Goal: Task Accomplishment & Management: Manage account settings

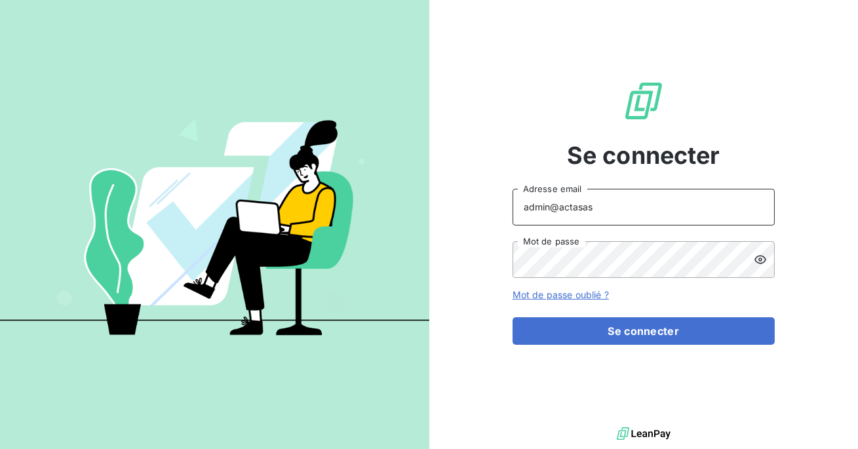
click at [625, 212] on input "admin@actasas" at bounding box center [644, 207] width 262 height 37
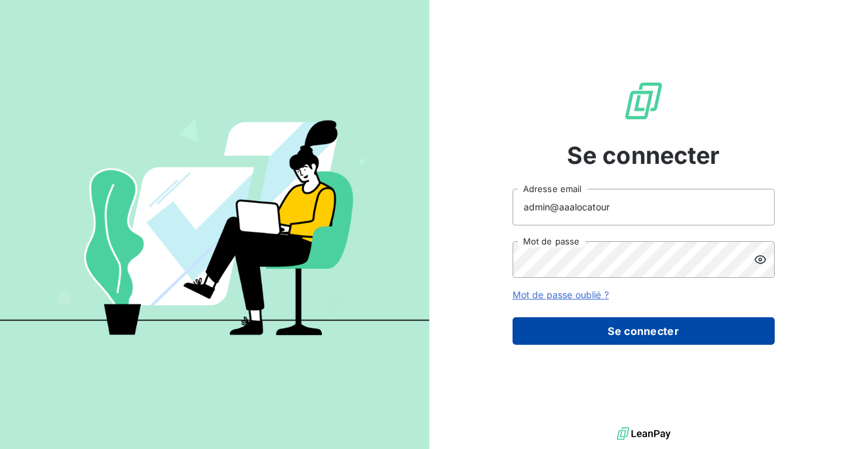
type input "admin@aaalocatour"
click at [639, 340] on button "Se connecter" at bounding box center [644, 331] width 262 height 28
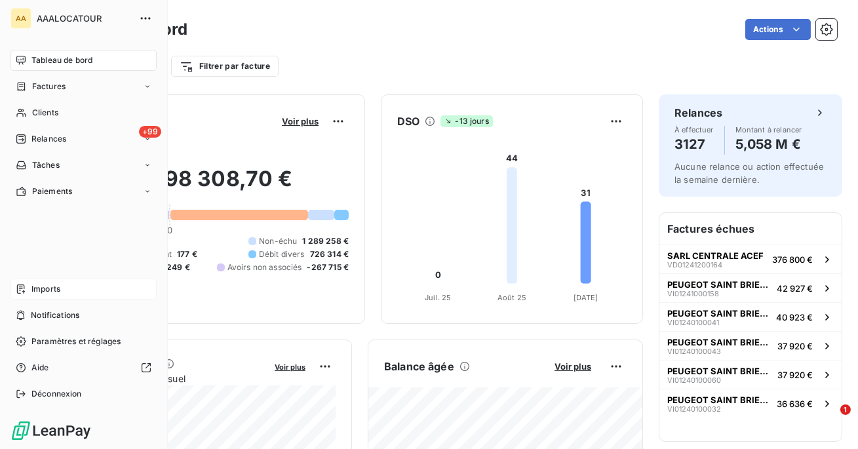
click at [29, 289] on div "Imports" at bounding box center [83, 289] width 146 height 21
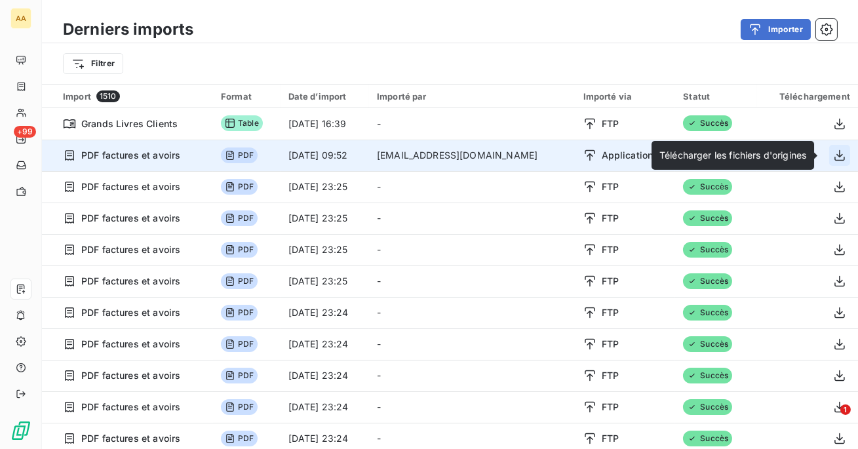
click at [834, 153] on icon "button" at bounding box center [839, 155] width 13 height 13
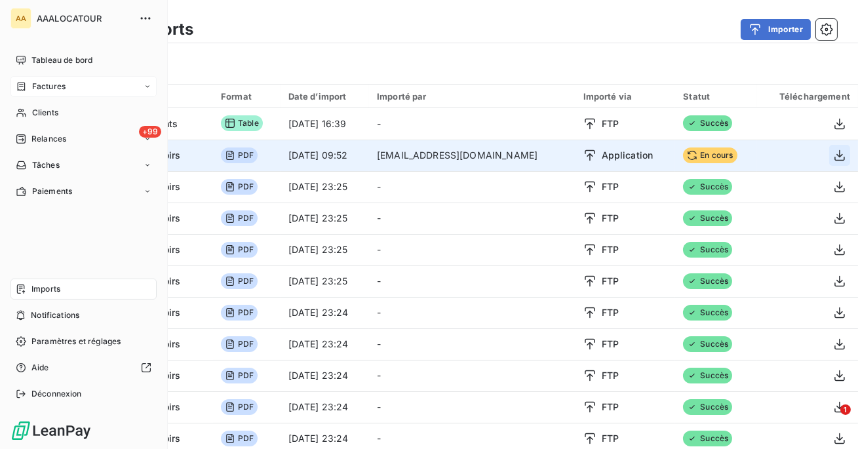
click at [35, 91] on span "Factures" at bounding box center [48, 87] width 33 height 12
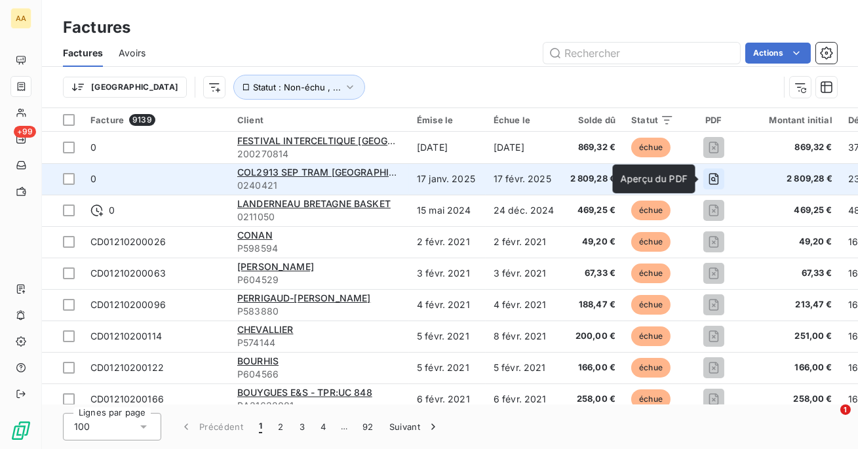
click at [707, 182] on icon "button" at bounding box center [713, 178] width 13 height 13
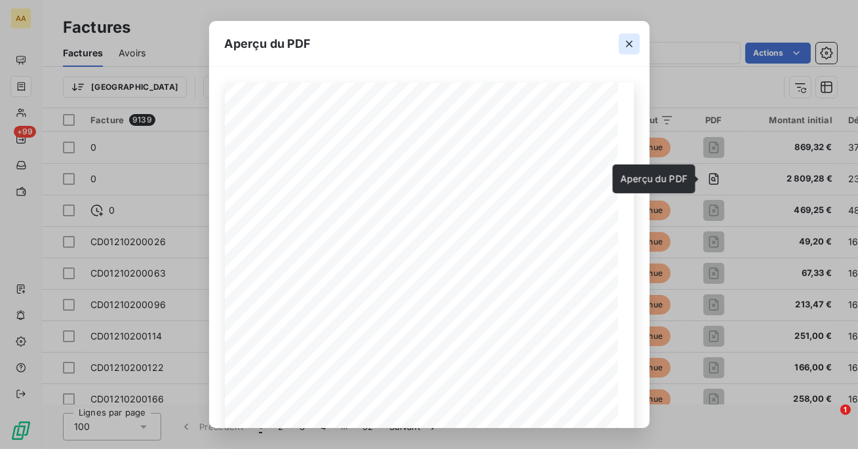
click at [632, 48] on icon "button" at bounding box center [629, 43] width 13 height 13
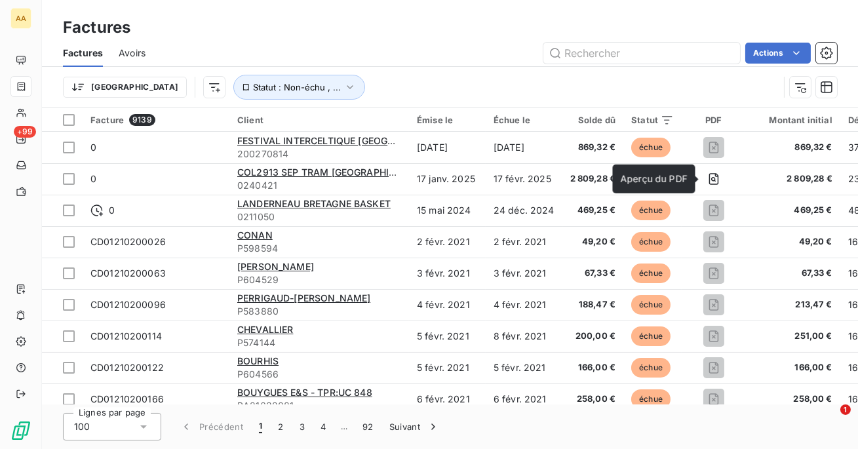
click at [157, 94] on div "Trier Statut : Non-échu , ..." at bounding box center [421, 87] width 716 height 25
click at [148, 87] on html "AA +99 Factures Factures Avoirs Actions Trier Statut : Non-échu , ... Facture 9…" at bounding box center [429, 224] width 858 height 449
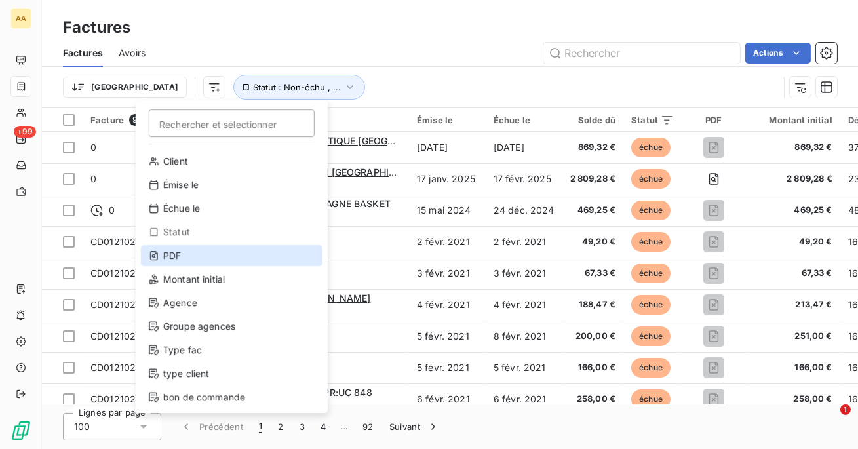
click at [196, 258] on div "PDF" at bounding box center [232, 255] width 182 height 21
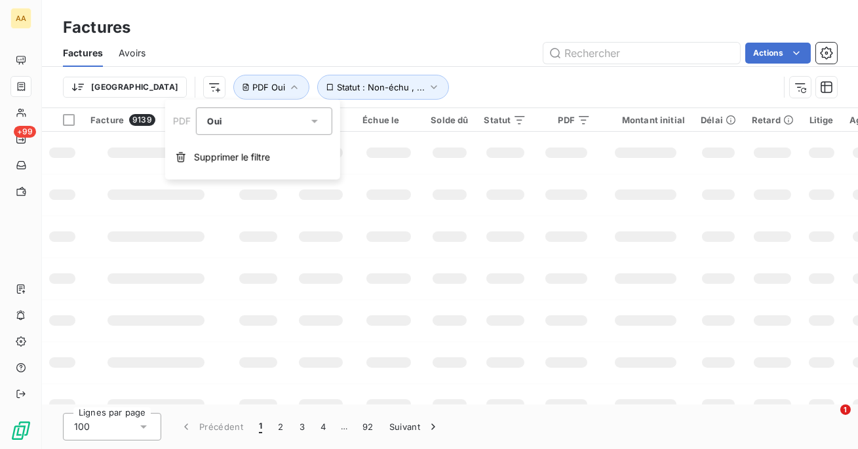
click at [442, 100] on div "Trier Statut : Non-échu , ... PDF Oui" at bounding box center [450, 87] width 774 height 41
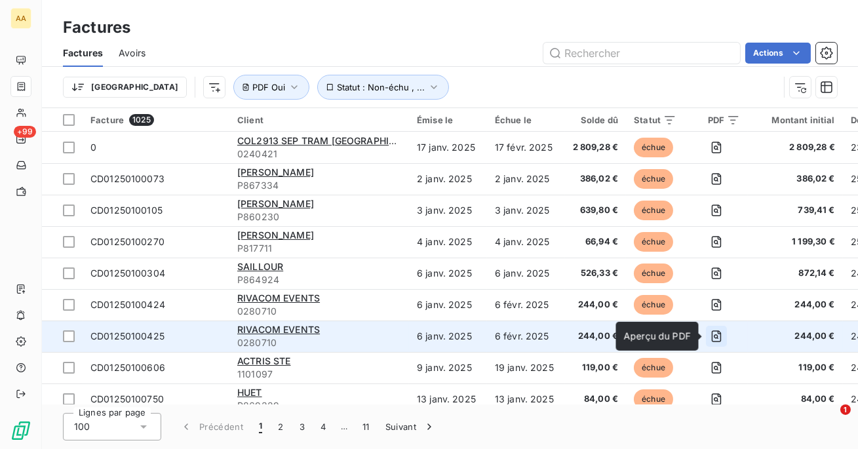
click at [716, 334] on icon "button" at bounding box center [716, 336] width 13 height 13
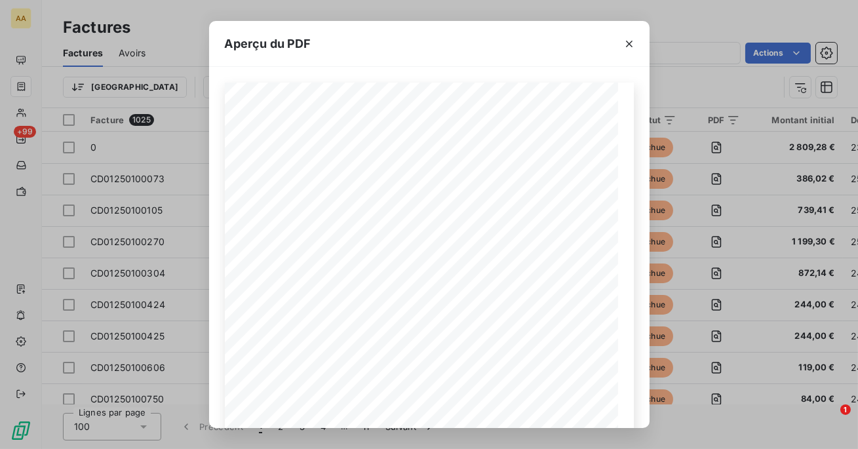
click at [712, 322] on div "Aperçu du PDF Votre facture N° CD01250100425 Date du document [DATE] Réservatio…" at bounding box center [429, 224] width 858 height 449
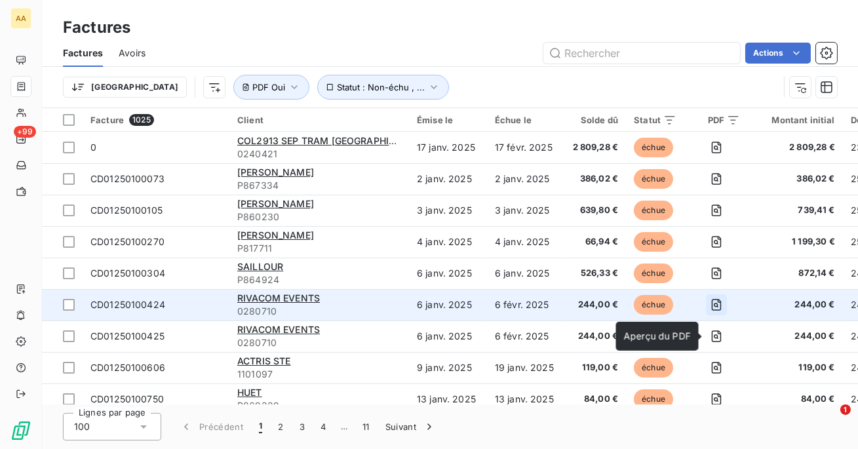
click at [713, 298] on icon "button" at bounding box center [716, 304] width 13 height 13
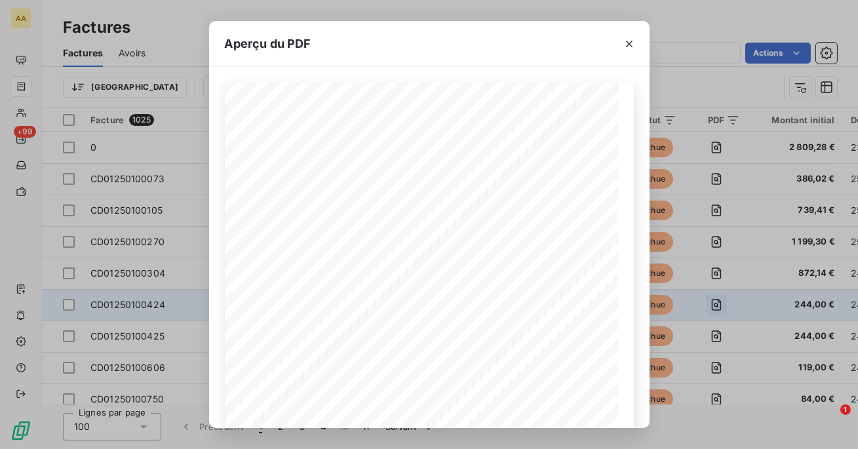
click at [713, 298] on div "Aperçu du PDF Votre facture N° CD01250100424 Date du document [DATE] Réservatio…" at bounding box center [429, 224] width 858 height 449
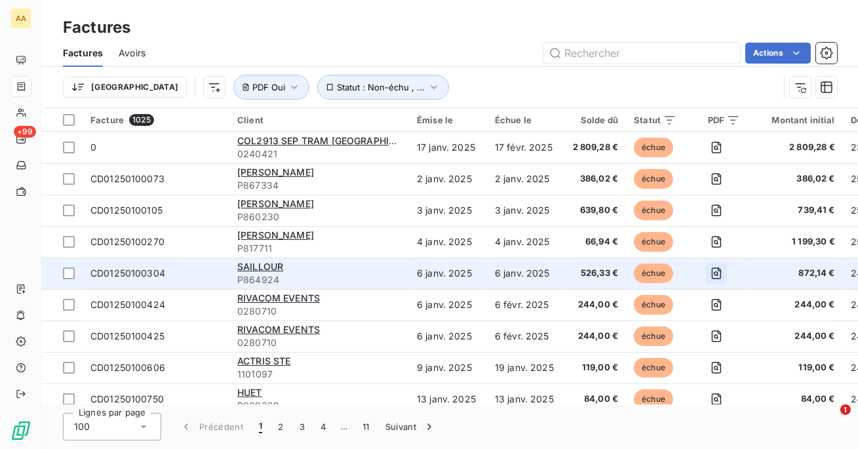
click at [717, 274] on icon "button" at bounding box center [716, 273] width 13 height 13
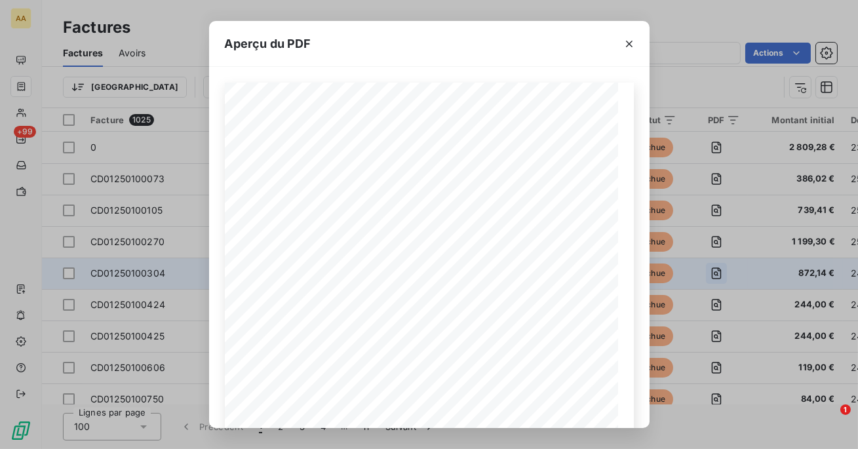
click at [717, 274] on div "Aperçu du PDF Votre facture N° CD01250100304 Date du document [DATE] Réservatio…" at bounding box center [429, 224] width 858 height 449
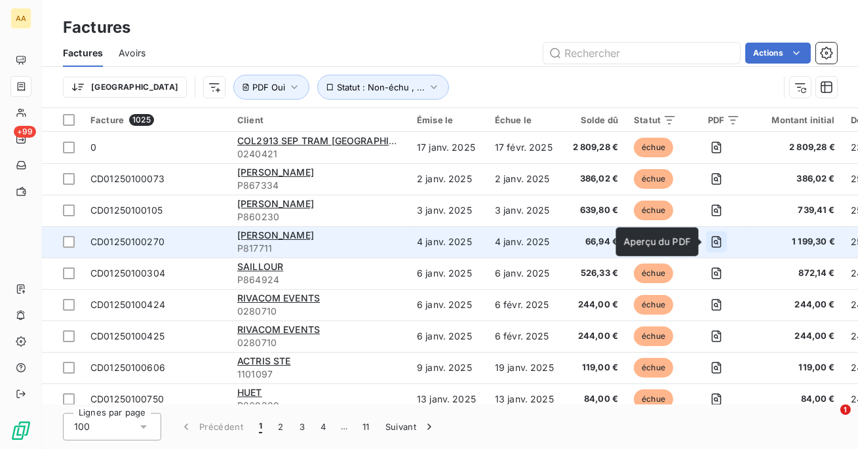
click at [716, 237] on icon "button" at bounding box center [717, 242] width 10 height 12
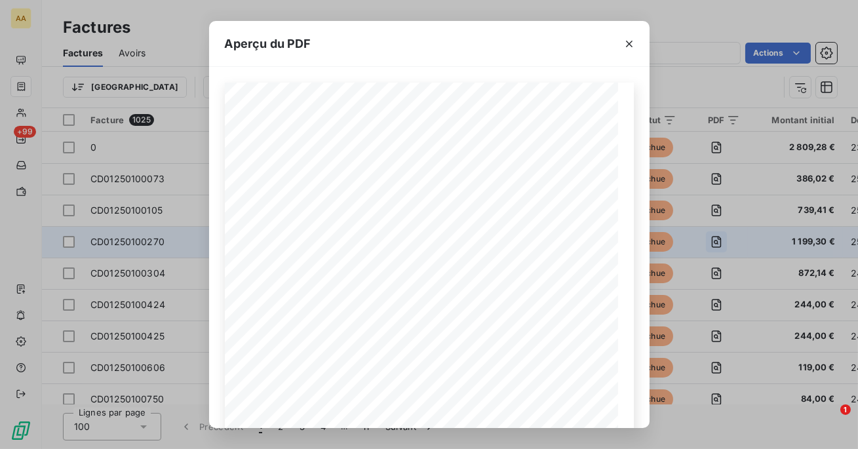
click at [716, 237] on div "Aperçu du PDF Votre facture N° CD01250100270 Date du document [DATE] Réservatio…" at bounding box center [429, 224] width 858 height 449
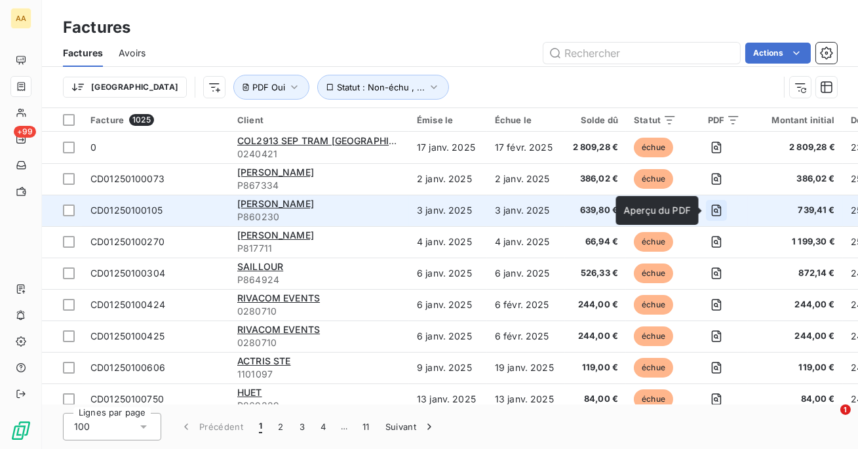
click at [716, 212] on icon "button" at bounding box center [716, 210] width 5 height 5
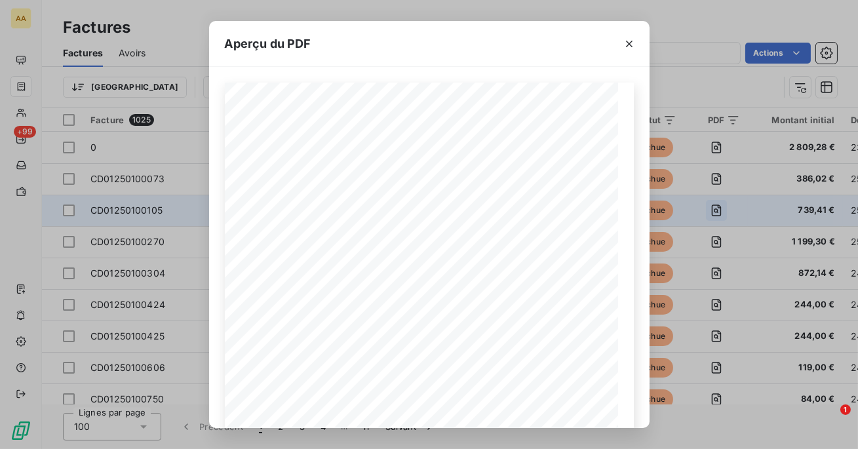
click at [716, 212] on div "Aperçu du PDF Votre facture N° CD01250100105 Date du document [DATE] Réservatio…" at bounding box center [429, 224] width 858 height 449
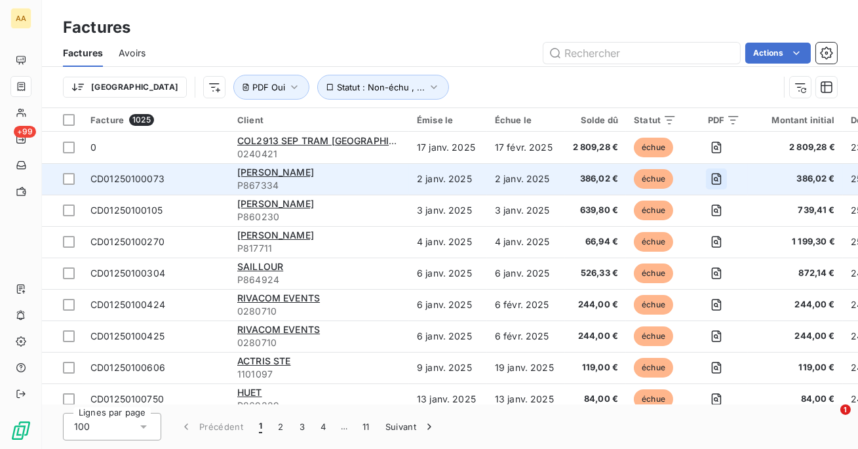
click at [716, 182] on icon "button" at bounding box center [716, 178] width 13 height 13
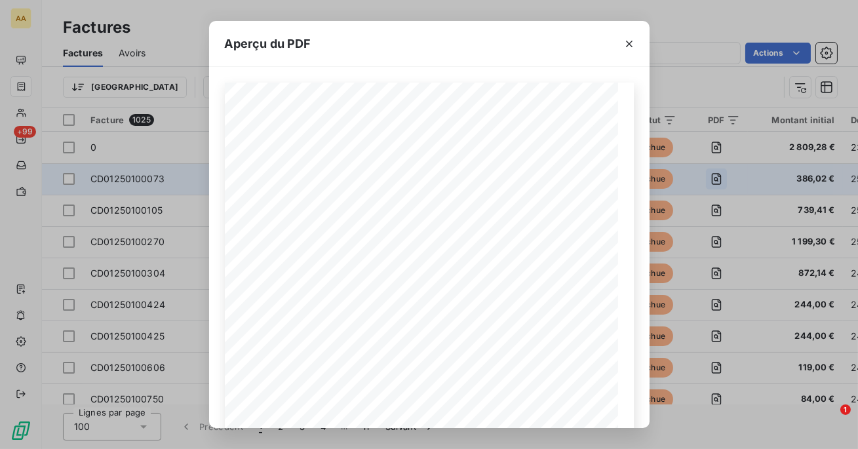
click at [716, 182] on div "Aperçu du PDF Votre facture N° CD01250100073 Date du document [DATE] Réservatio…" at bounding box center [429, 224] width 858 height 449
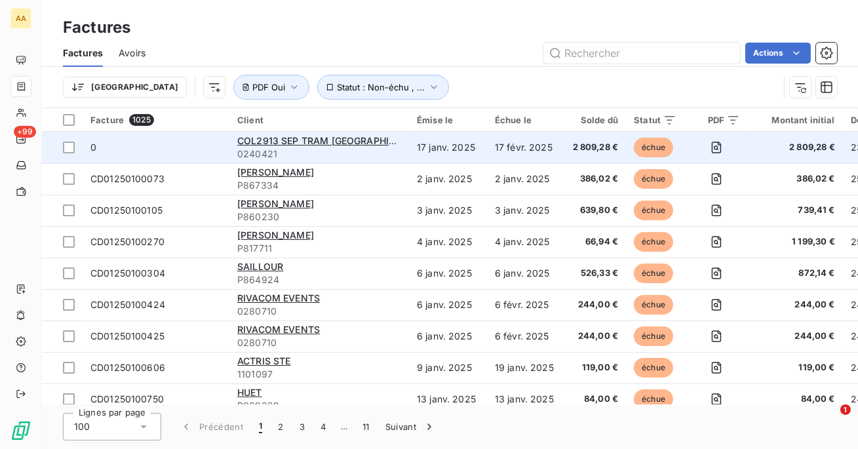
click at [715, 158] on td at bounding box center [716, 147] width 64 height 31
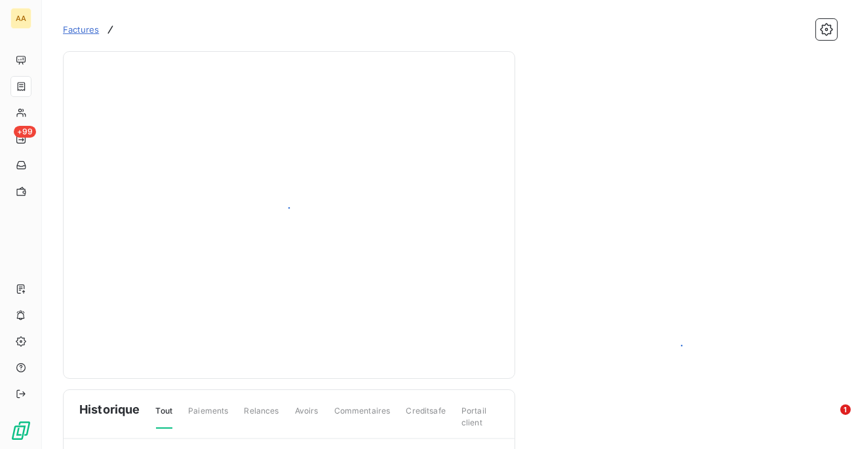
click at [715, 148] on div at bounding box center [681, 353] width 290 height 572
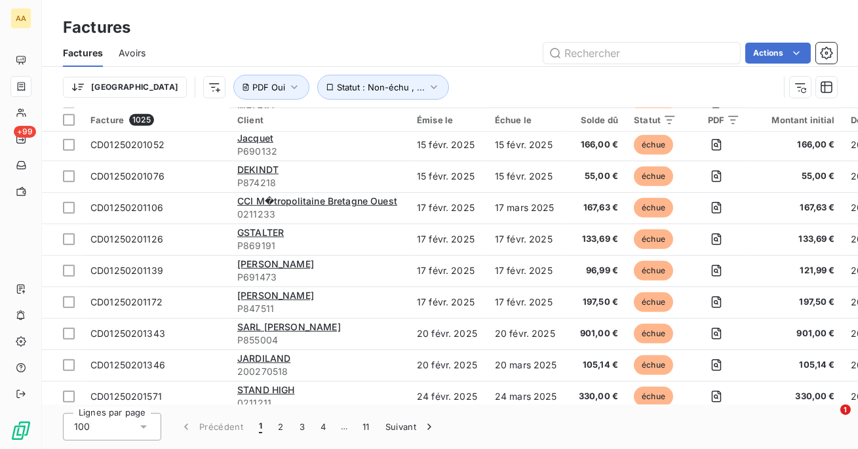
scroll to position [1820, 0]
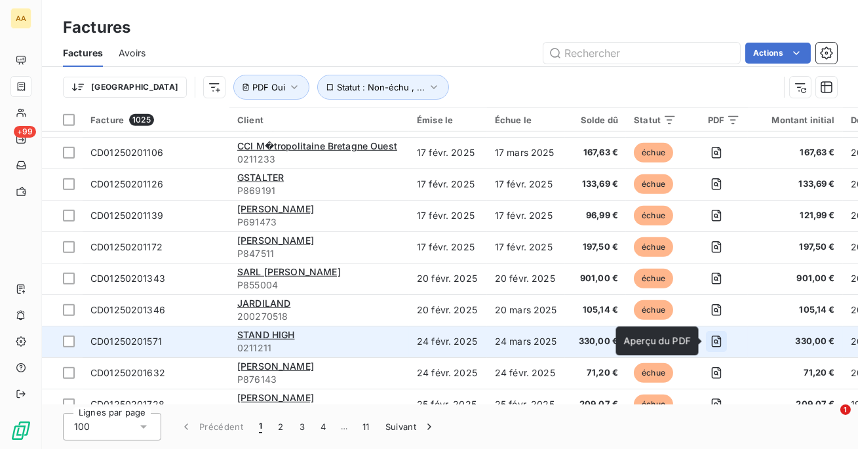
click at [720, 349] on button "button" at bounding box center [716, 341] width 21 height 21
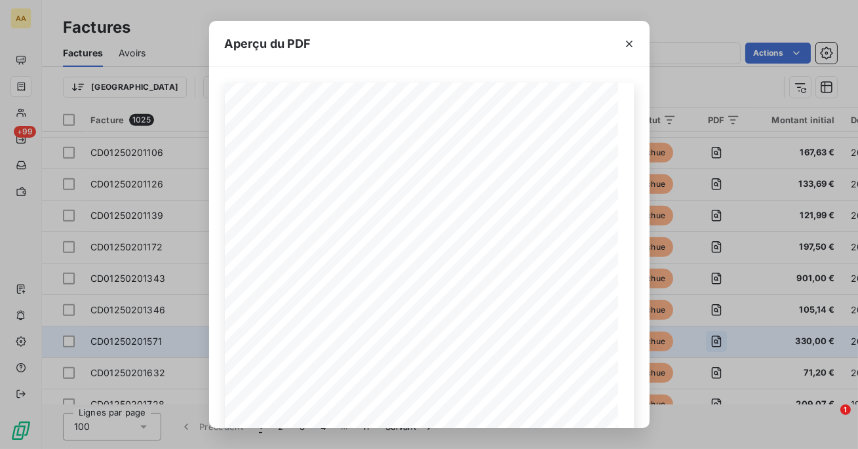
click at [720, 349] on div "Aperçu du PDF Votre facture N° CD01250201571 Date du document [DATE] Réservatio…" at bounding box center [429, 224] width 858 height 449
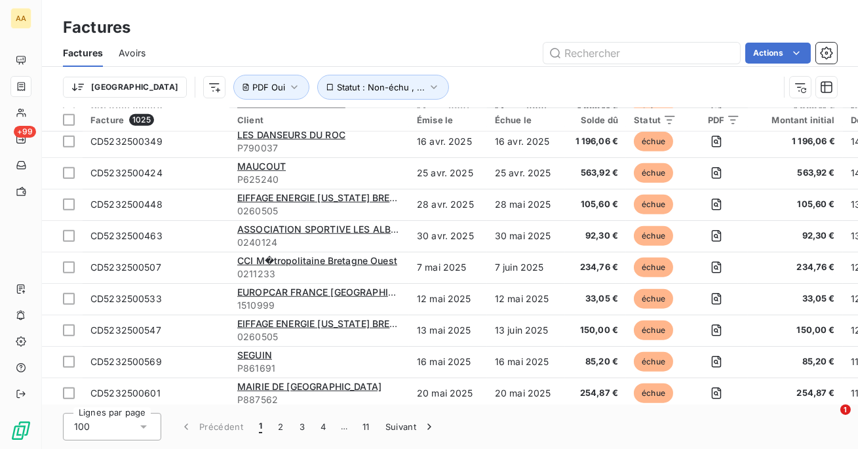
scroll to position [2436, 0]
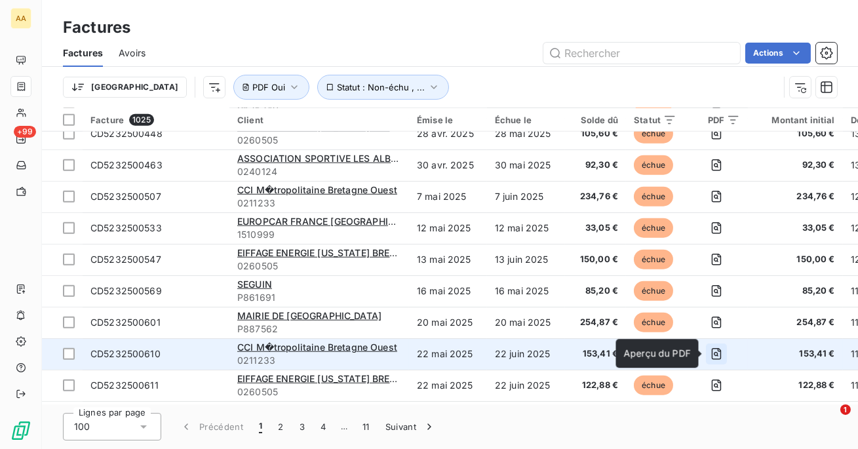
click at [714, 362] on button "button" at bounding box center [716, 353] width 21 height 21
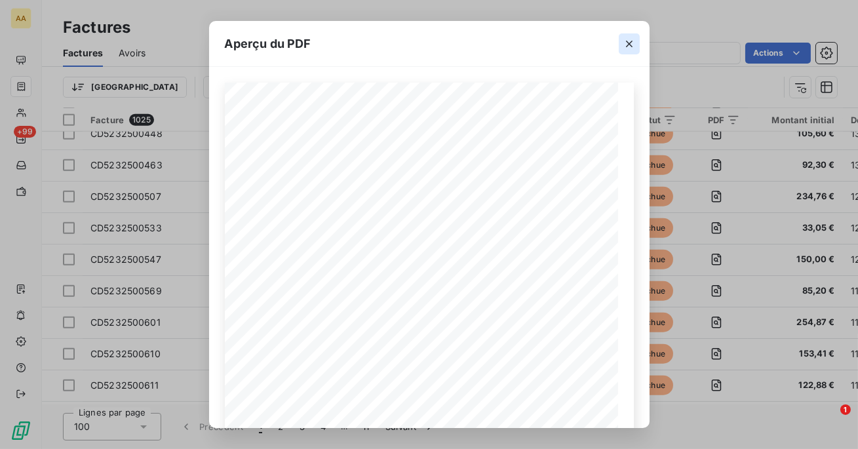
click at [629, 35] on button "button" at bounding box center [629, 43] width 21 height 21
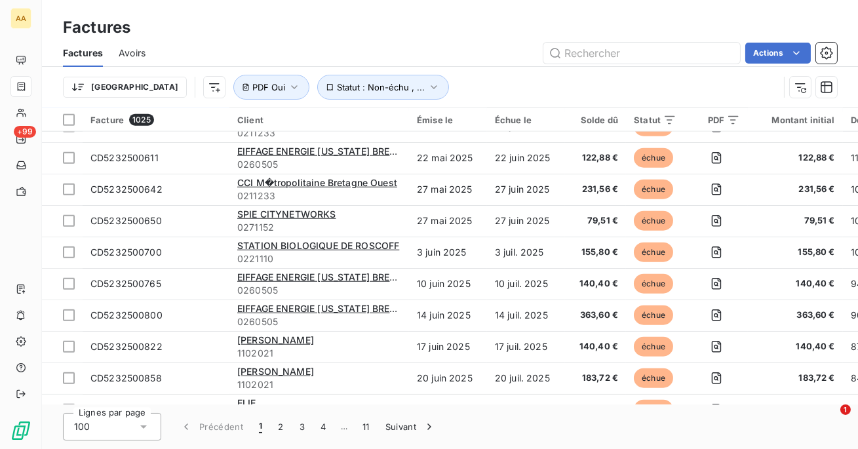
scroll to position [2878, 0]
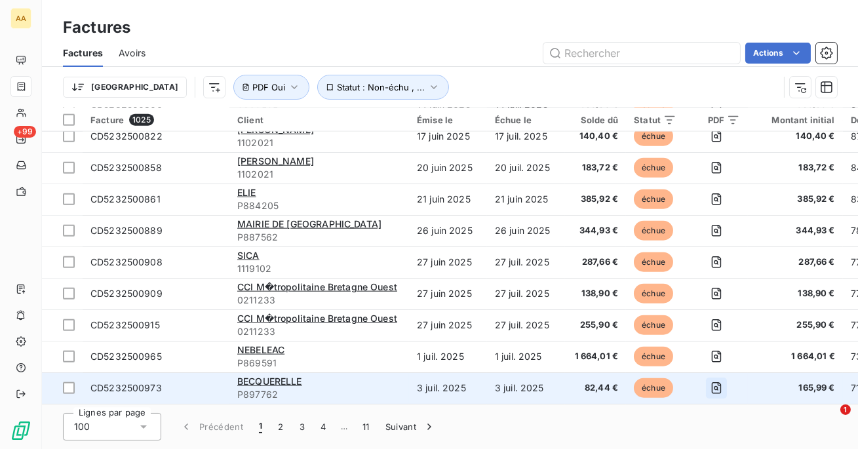
click at [714, 378] on button "button" at bounding box center [716, 388] width 21 height 21
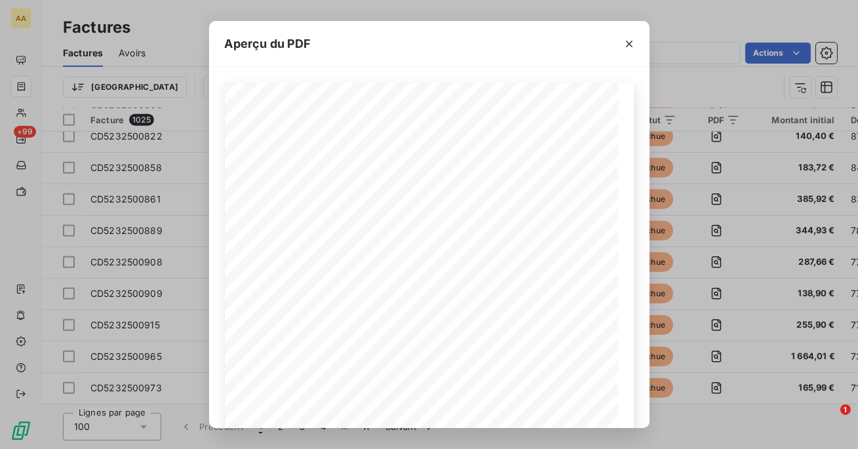
click at [670, 252] on div "Aperçu du PDF Votre facture N° CD5232500973 Date du document [DATE] Réservation…" at bounding box center [429, 224] width 858 height 449
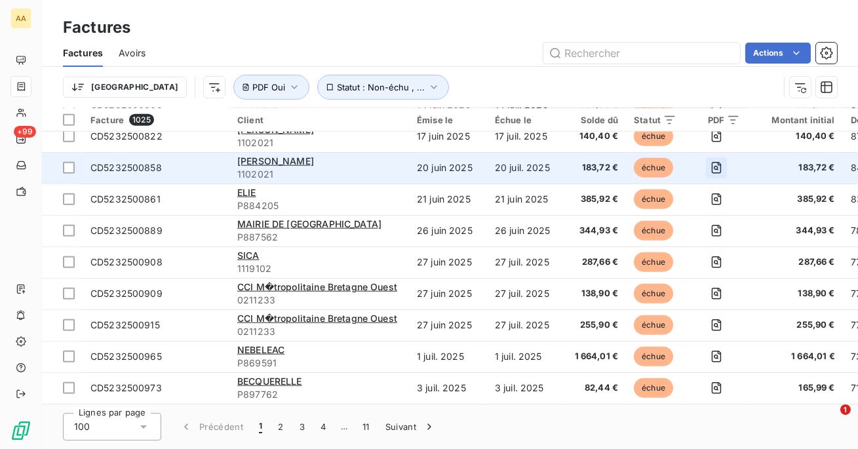
click at [710, 167] on icon "button" at bounding box center [716, 167] width 13 height 13
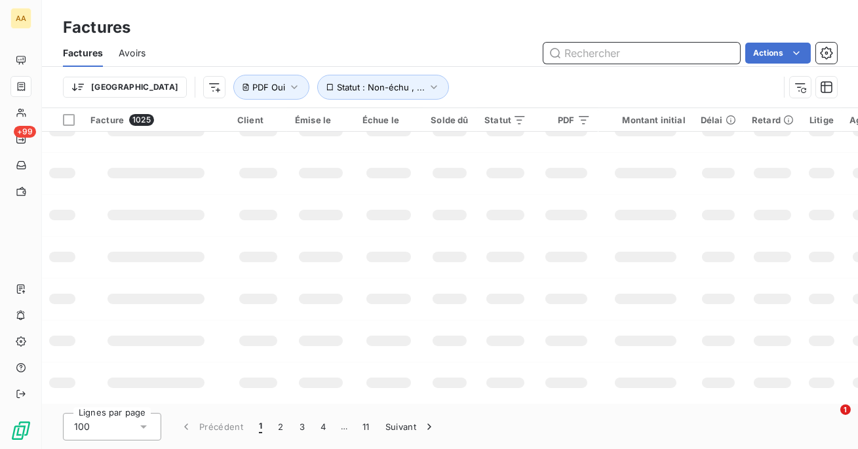
scroll to position [361, 0]
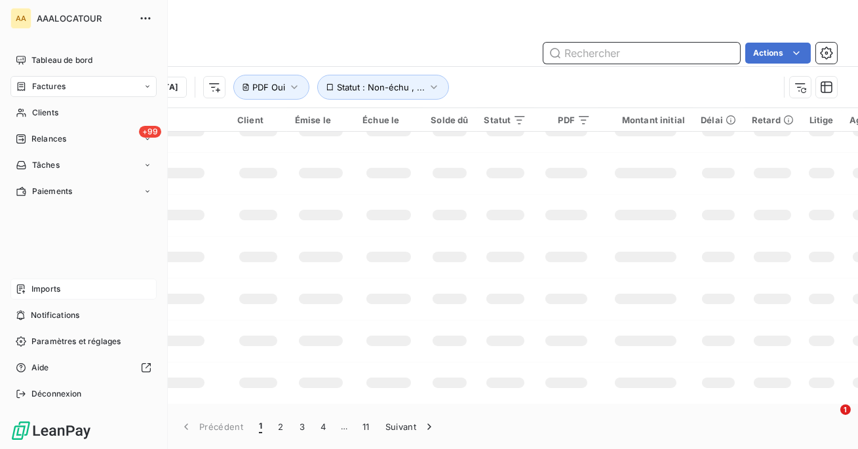
click at [38, 288] on span "Imports" at bounding box center [45, 289] width 29 height 12
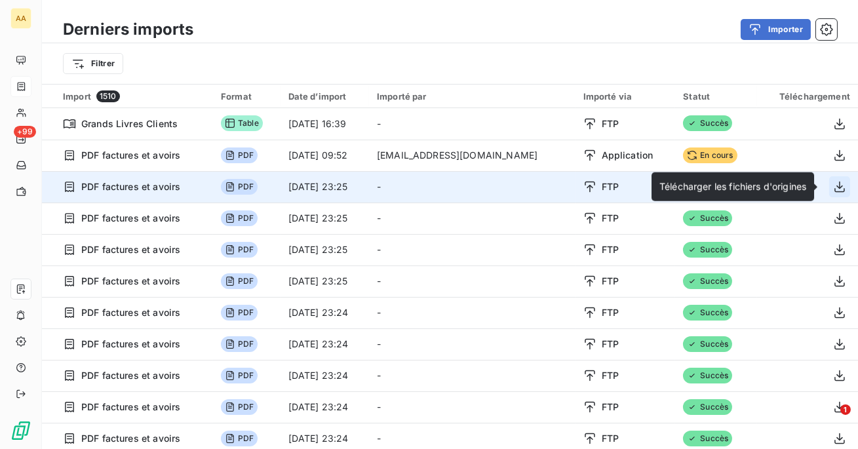
click at [833, 182] on icon "button" at bounding box center [839, 186] width 13 height 13
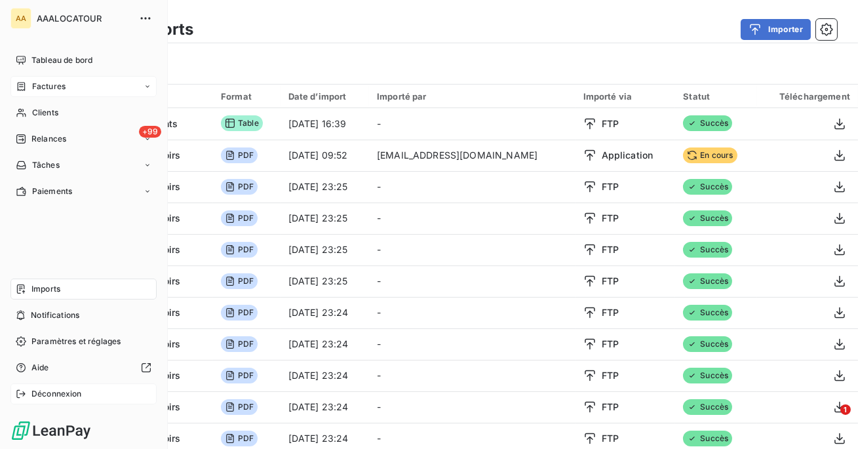
click at [41, 395] on span "Déconnexion" at bounding box center [56, 394] width 50 height 12
